Goal: Task Accomplishment & Management: Complete application form

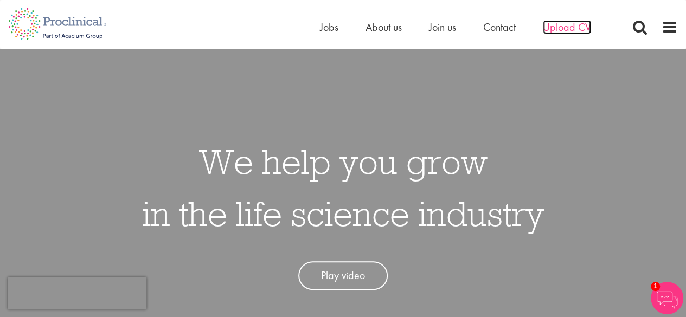
click at [572, 20] on span "Upload CV" at bounding box center [567, 27] width 48 height 14
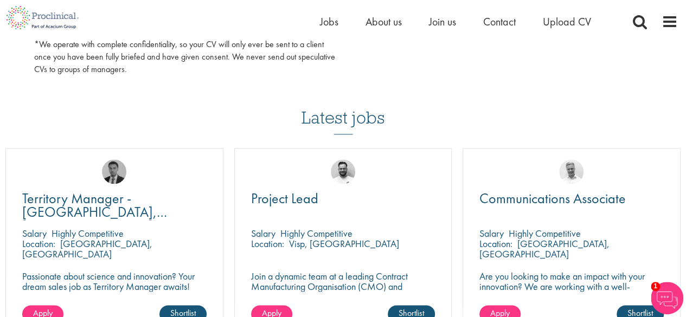
scroll to position [543, 0]
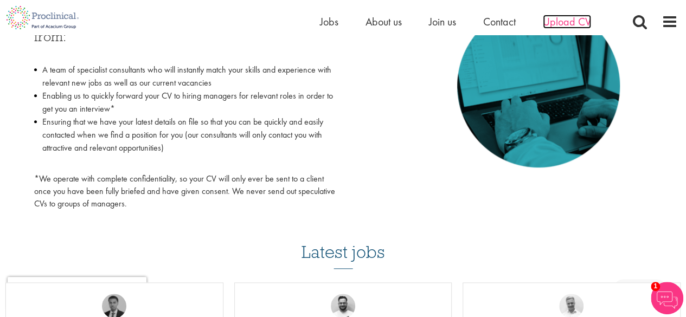
click at [557, 22] on span "Upload CV" at bounding box center [567, 22] width 48 height 14
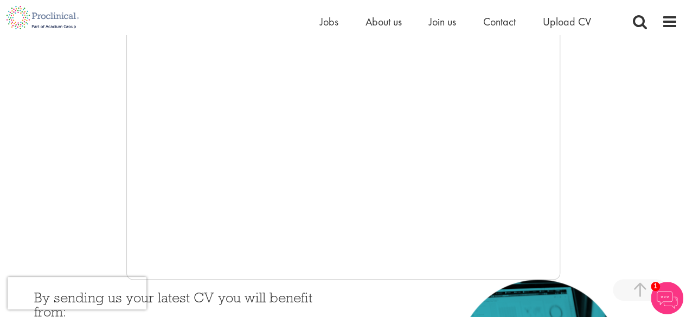
scroll to position [268, 0]
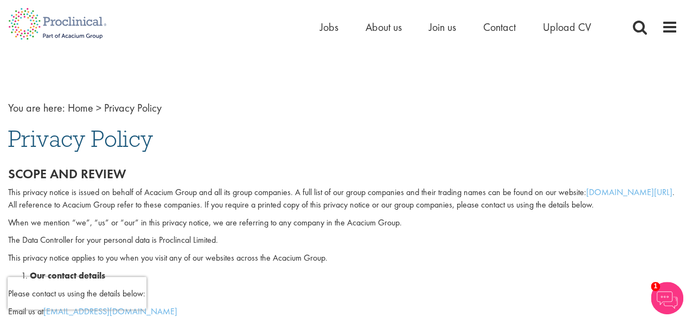
click at [662, 296] on img at bounding box center [667, 298] width 33 height 33
